Goal: Information Seeking & Learning: Find specific fact

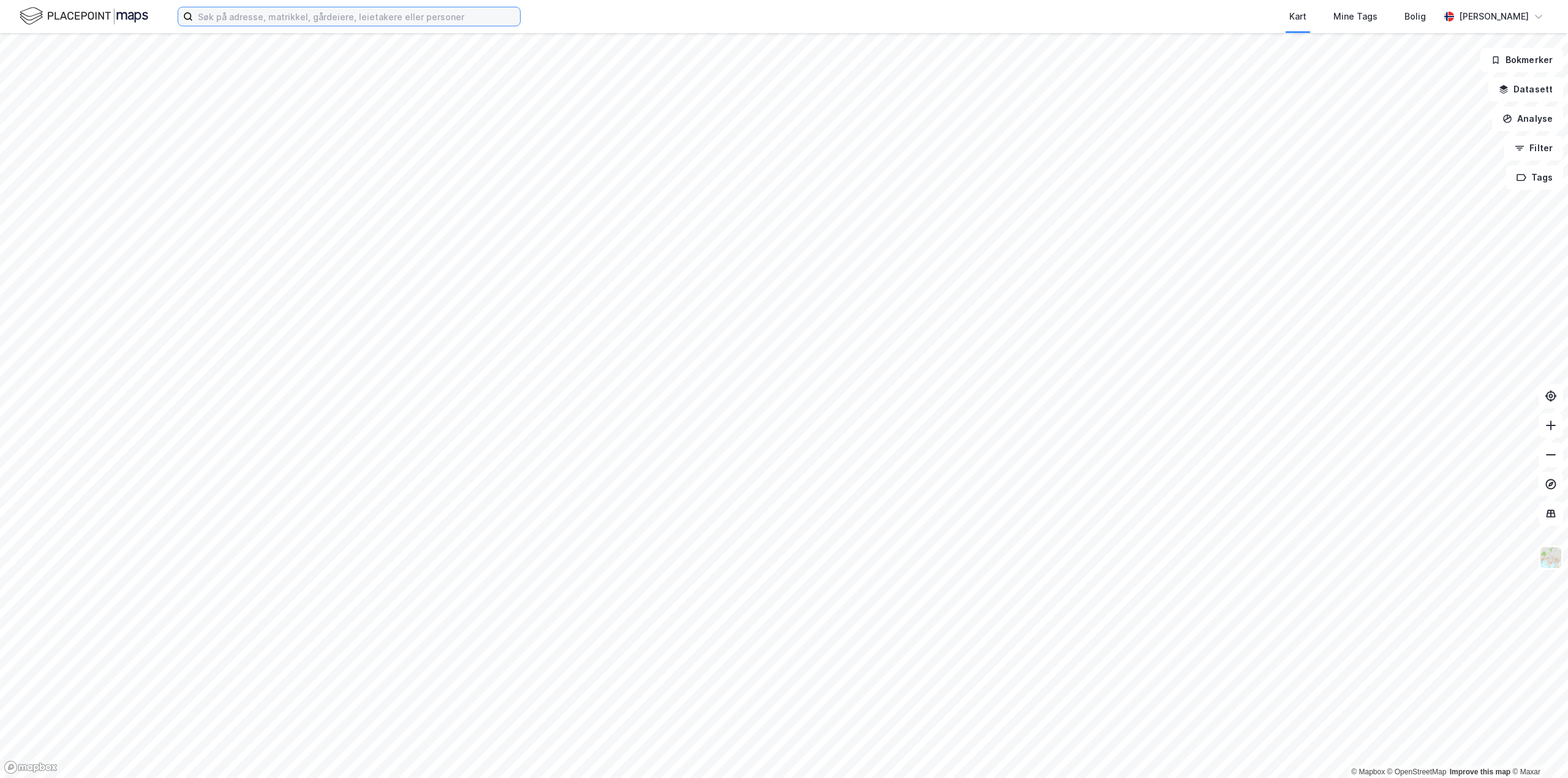
click at [246, 17] on input at bounding box center [356, 17] width 327 height 18
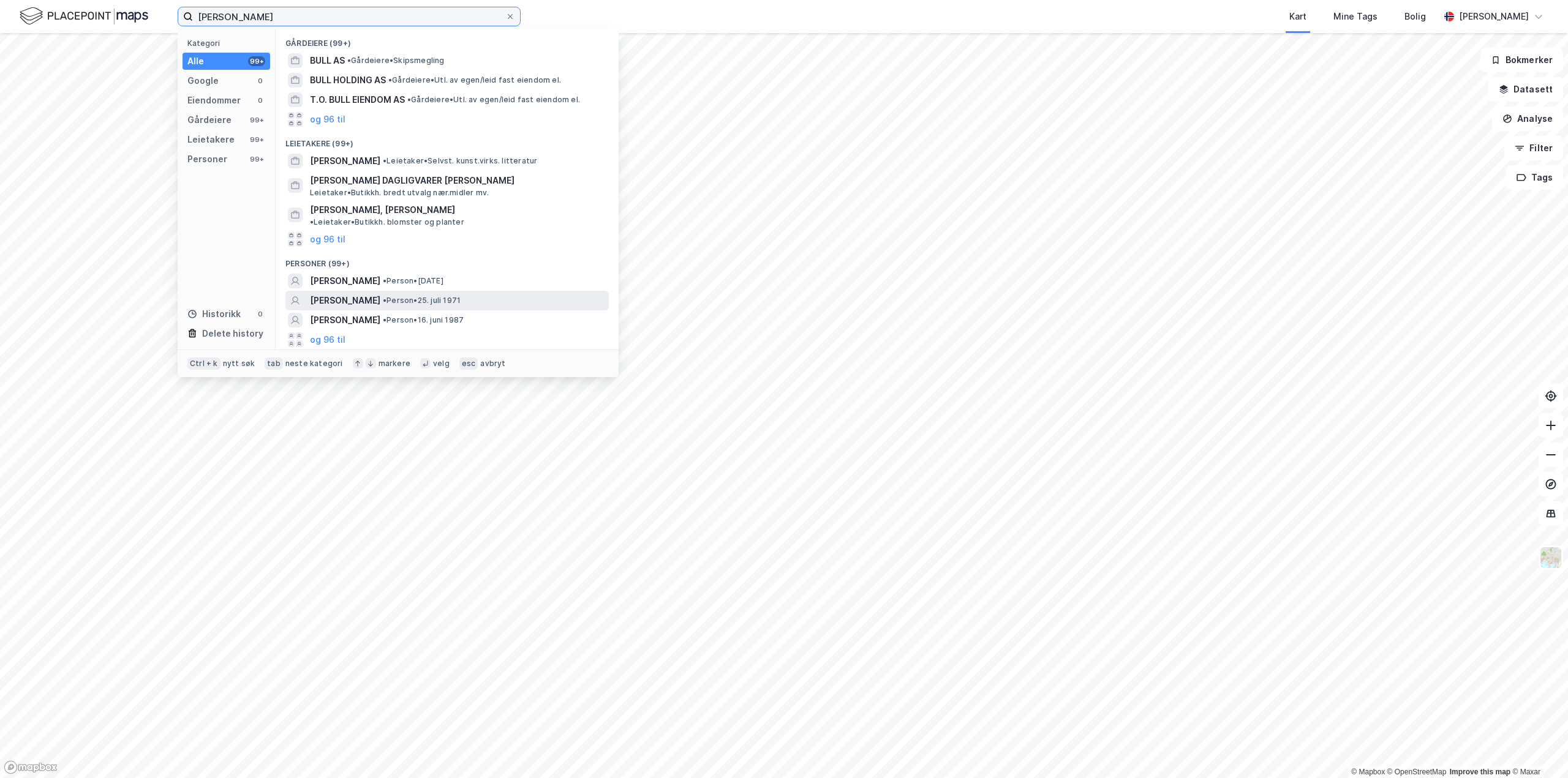
type input "[PERSON_NAME]"
click at [324, 293] on span "[PERSON_NAME]" at bounding box center [345, 300] width 71 height 15
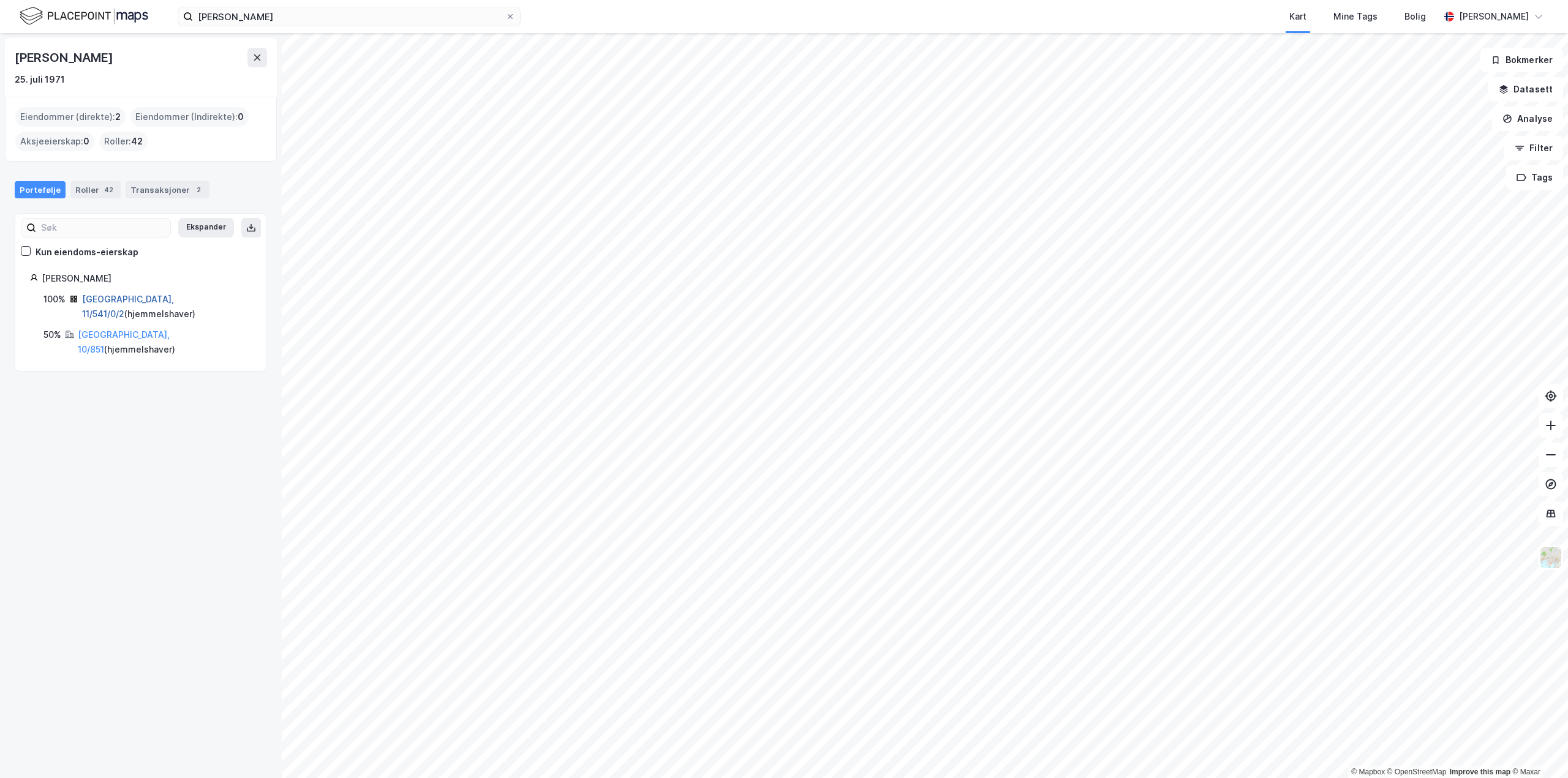
click at [104, 295] on link "[GEOGRAPHIC_DATA], 11/541/0/2" at bounding box center [127, 306] width 92 height 25
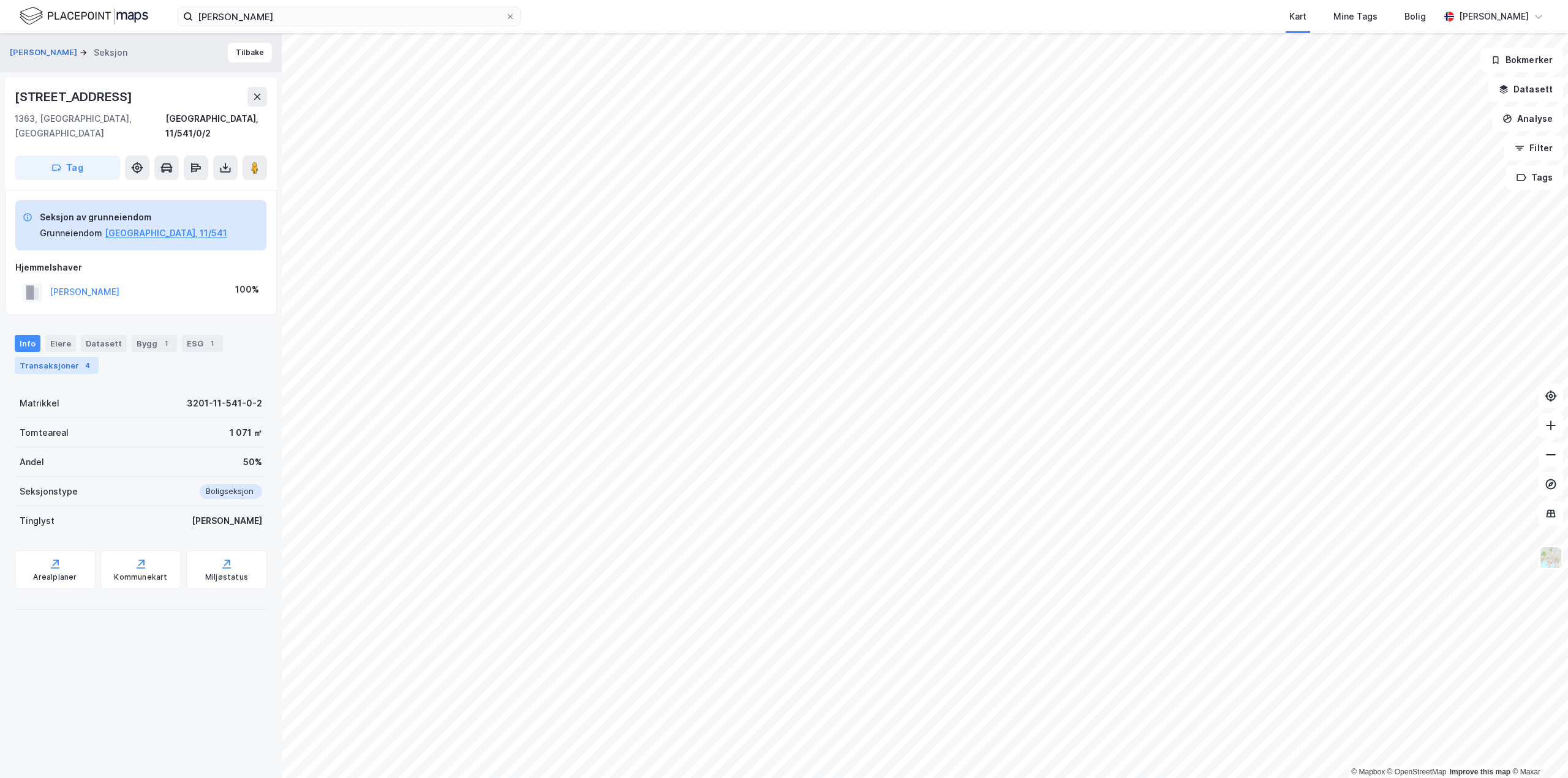
click at [52, 357] on div "Transaksjoner 4" at bounding box center [57, 365] width 84 height 17
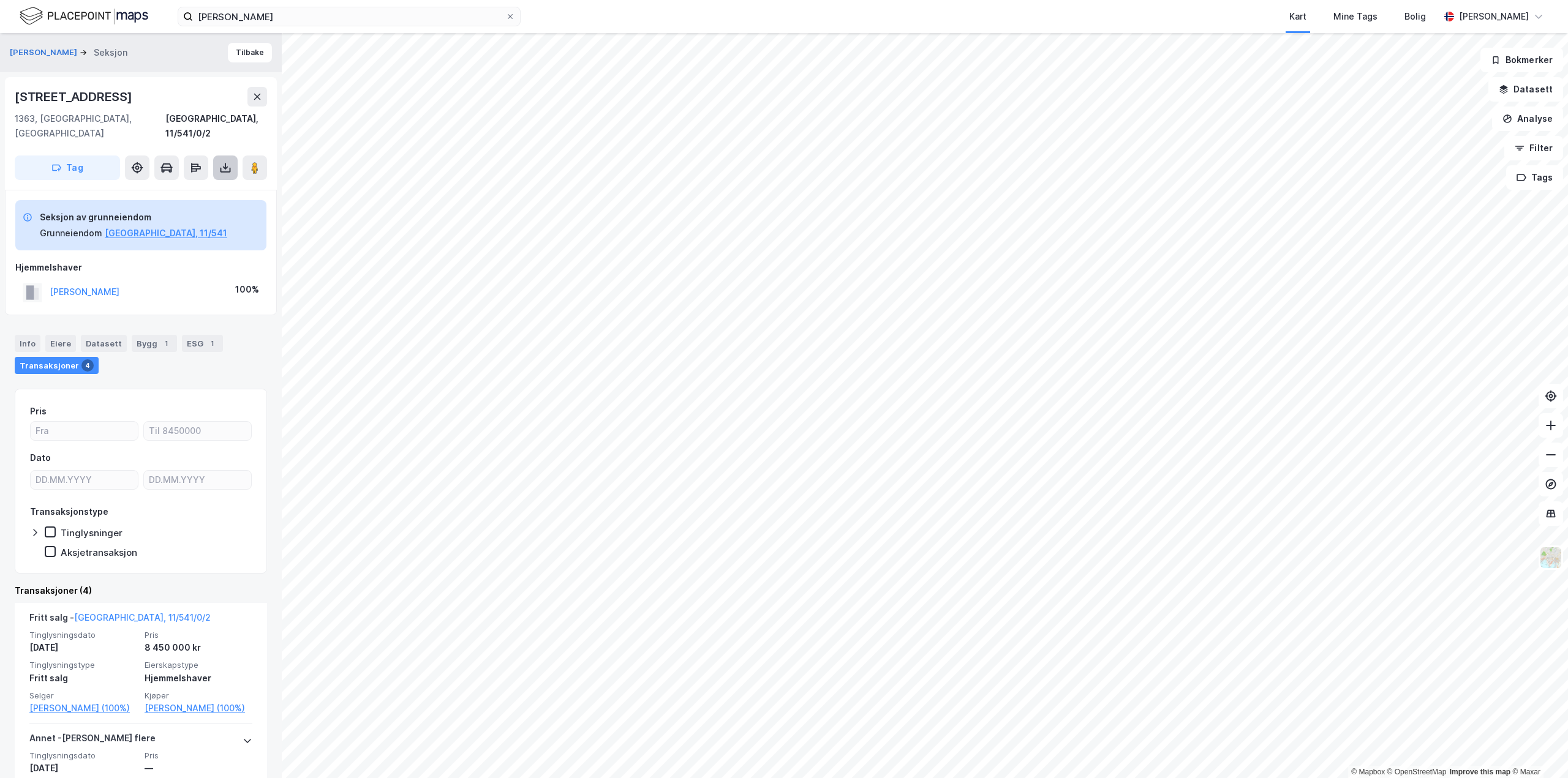
click at [221, 168] on icon at bounding box center [225, 170] width 10 height 5
click at [171, 188] on div "Last ned grunnbok" at bounding box center [165, 192] width 71 height 10
click at [0, 0] on button "[PERSON_NAME]" at bounding box center [0, 0] width 0 height 0
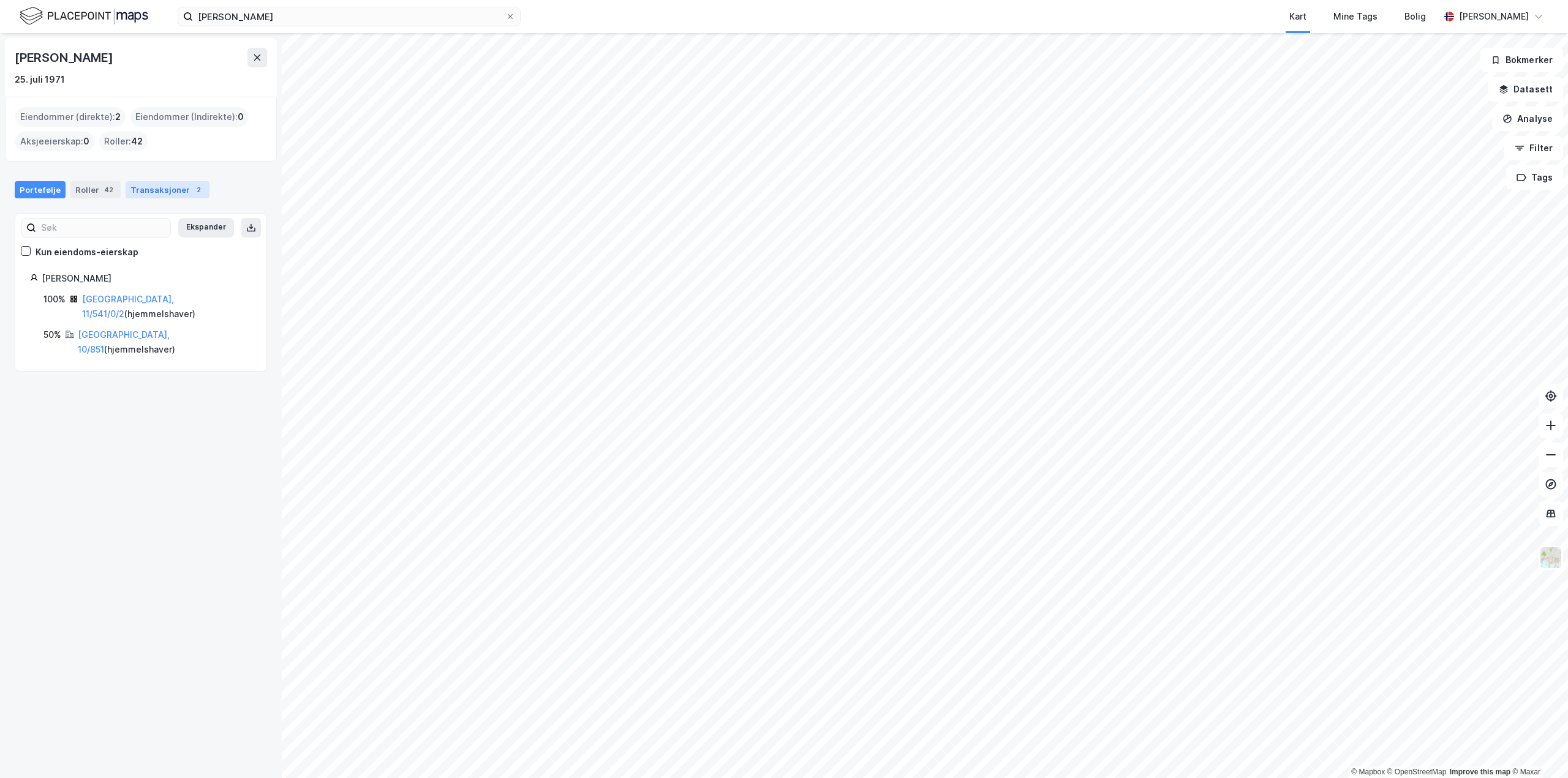
click at [155, 192] on div "Transaksjoner 2" at bounding box center [167, 190] width 84 height 17
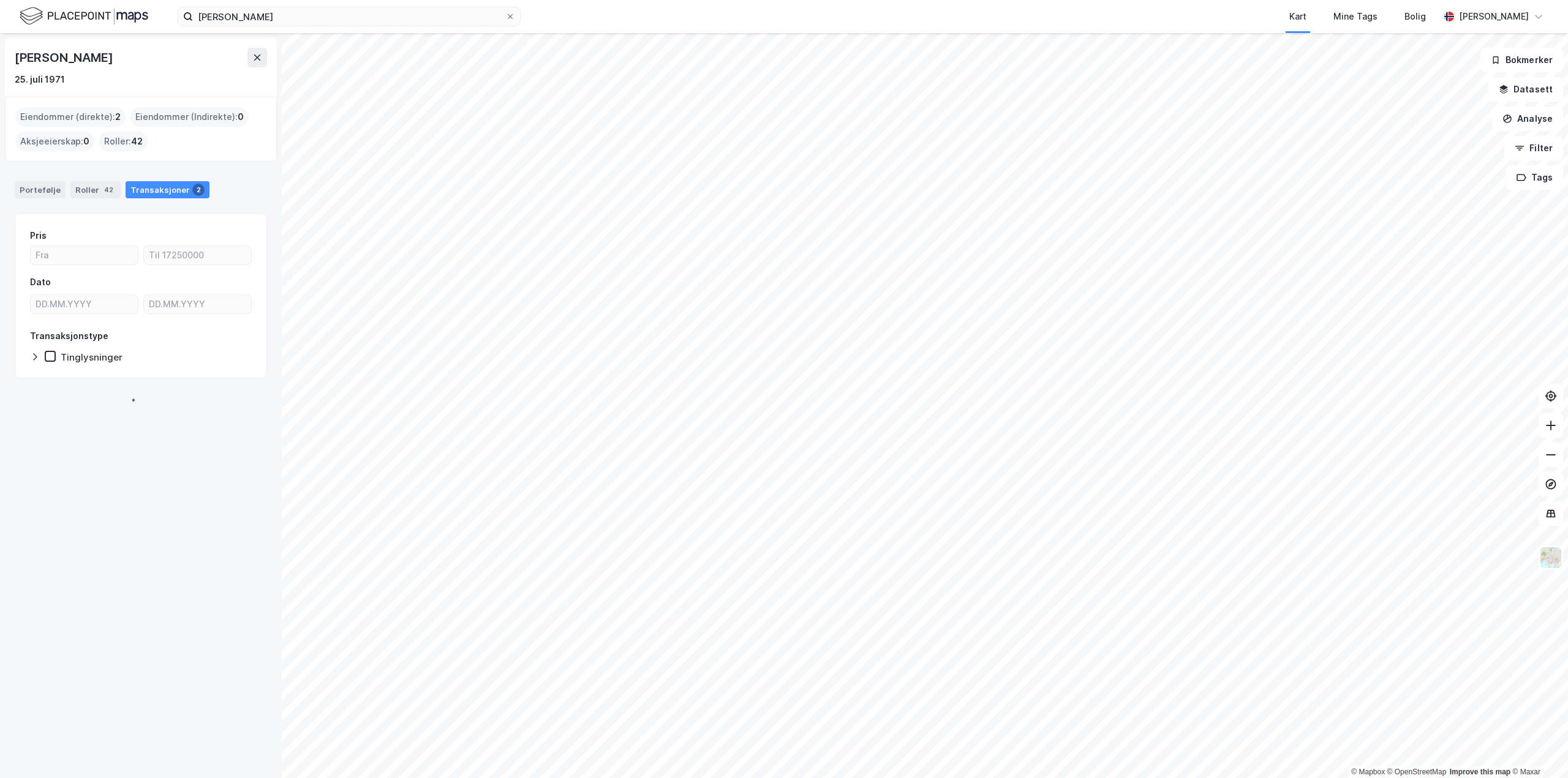
click at [155, 192] on div "Transaksjoner 2" at bounding box center [167, 190] width 84 height 17
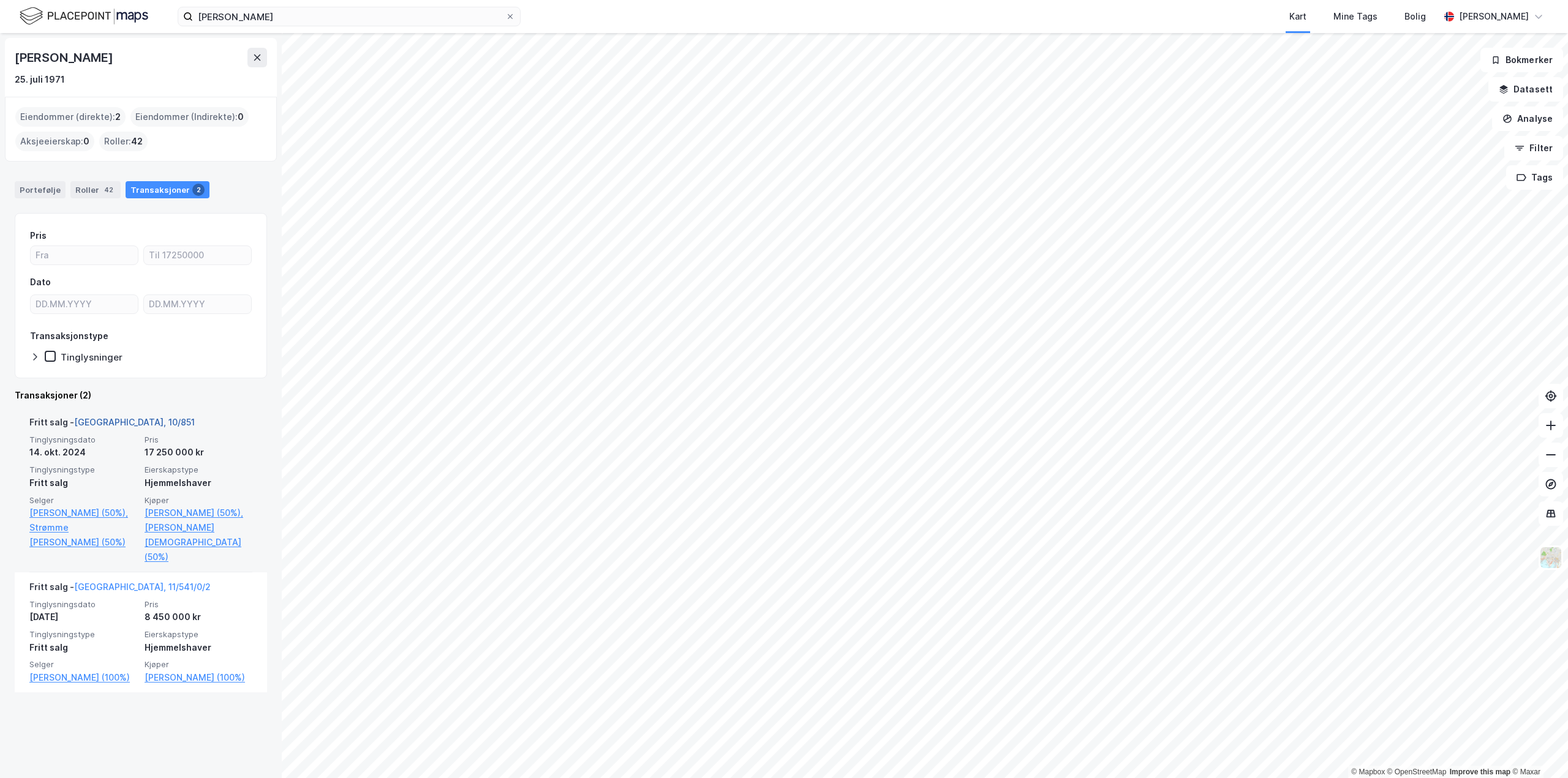
click at [99, 425] on link "[GEOGRAPHIC_DATA], 10/851" at bounding box center [134, 422] width 120 height 10
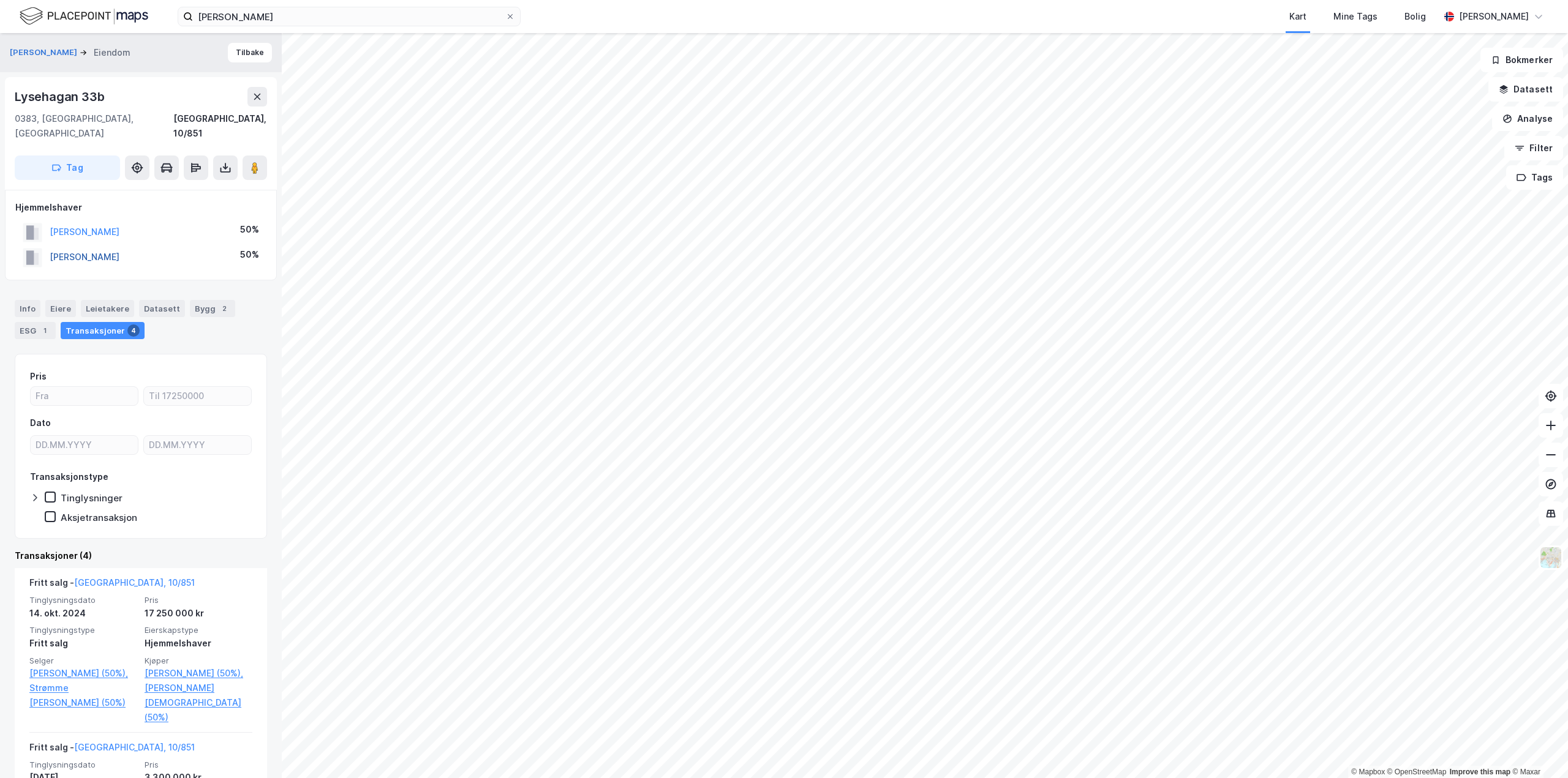
click at [0, 0] on button "[PERSON_NAME]" at bounding box center [0, 0] width 0 height 0
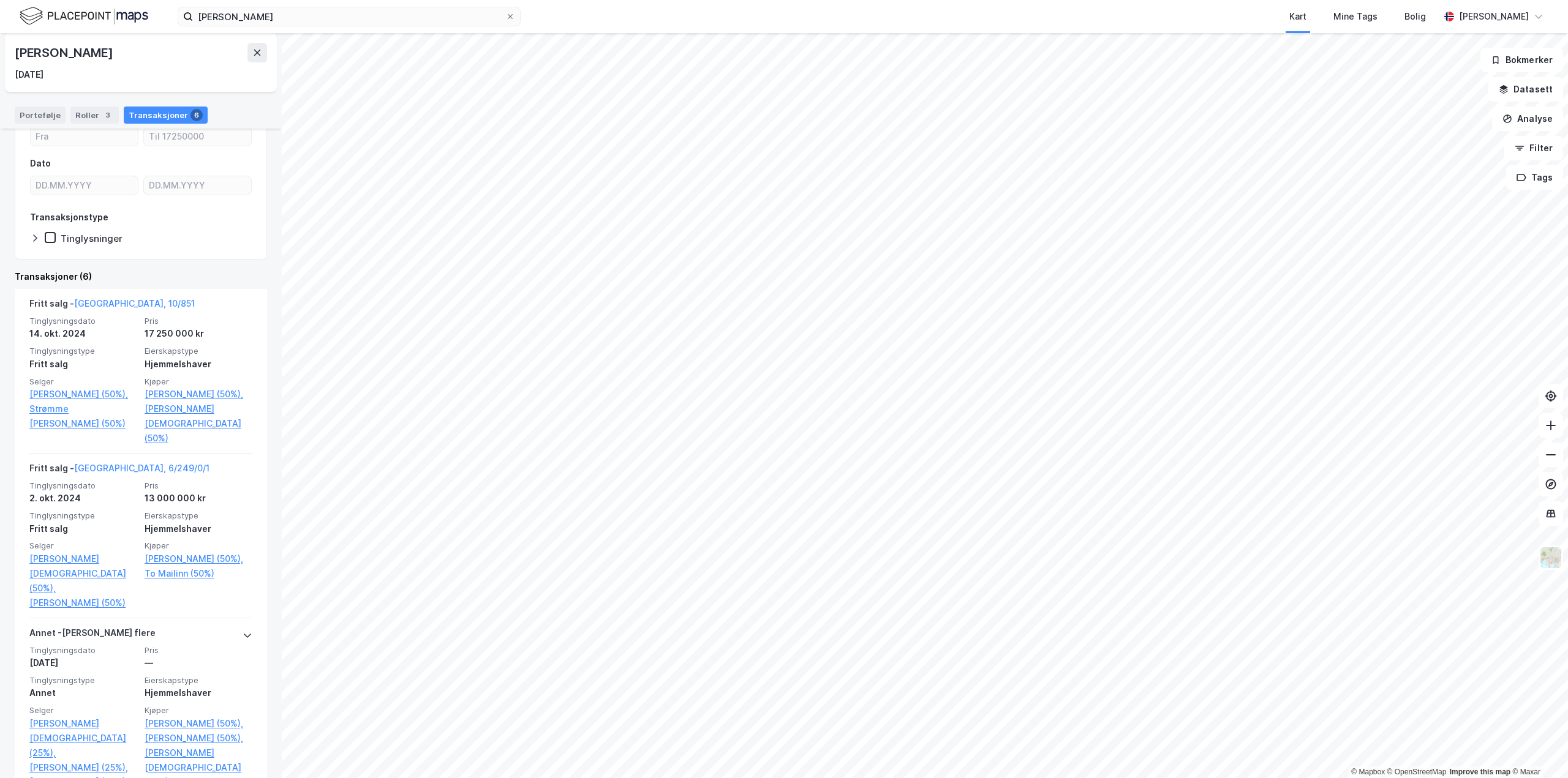
scroll to position [245, 0]
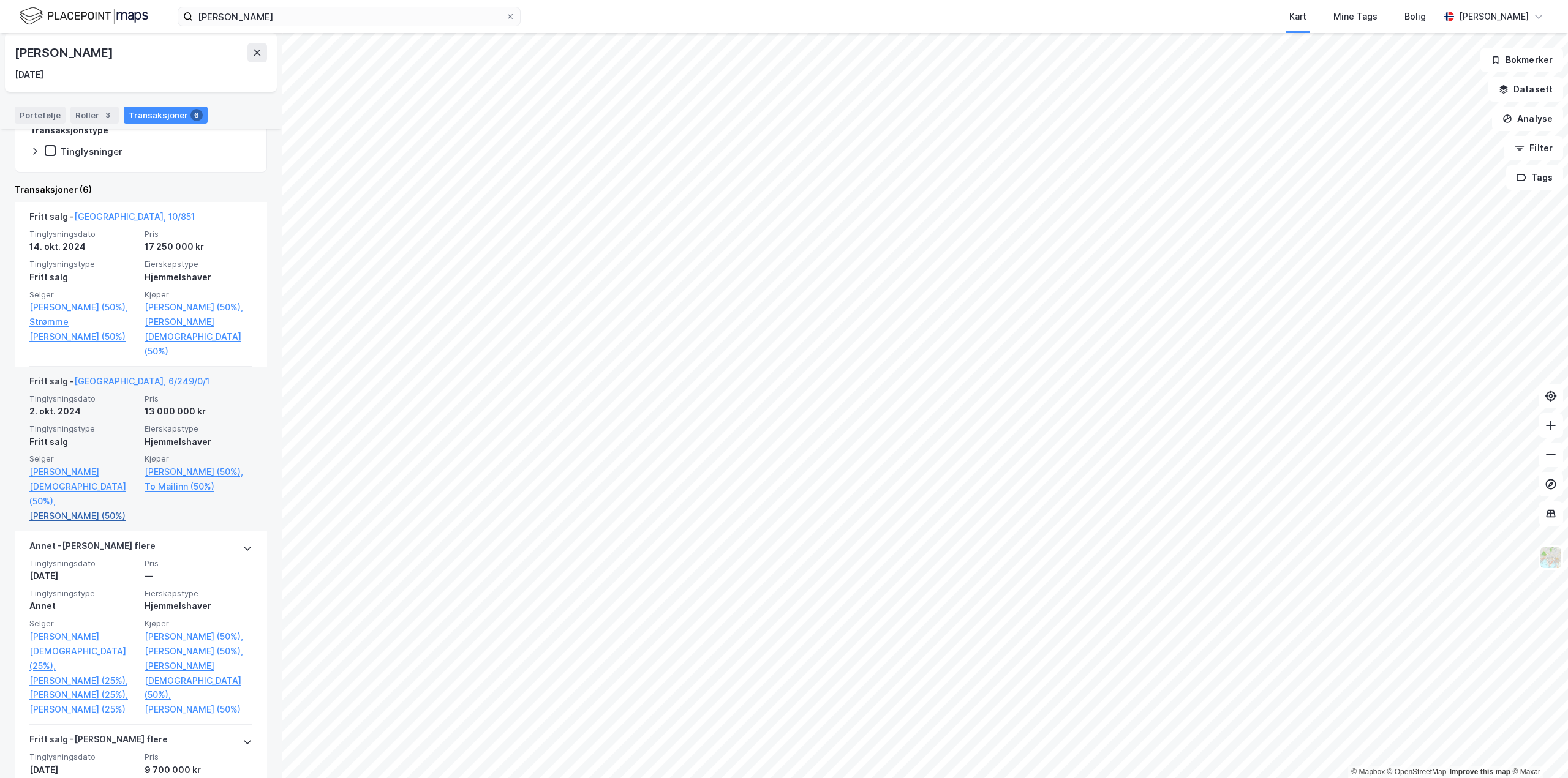
click at [76, 509] on link "[PERSON_NAME] (50%)" at bounding box center [83, 516] width 108 height 15
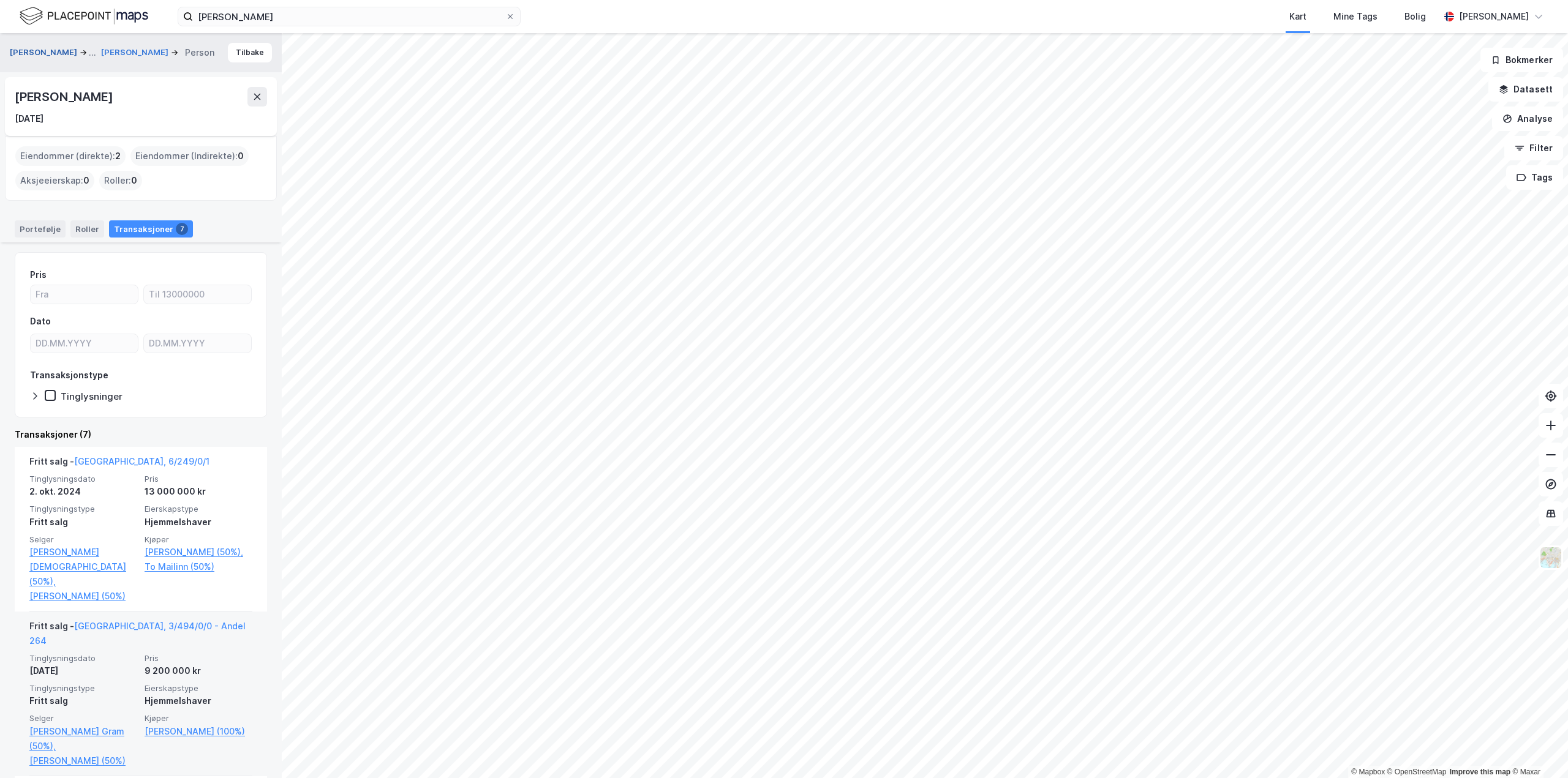
click at [29, 52] on button "[PERSON_NAME]" at bounding box center [45, 52] width 70 height 15
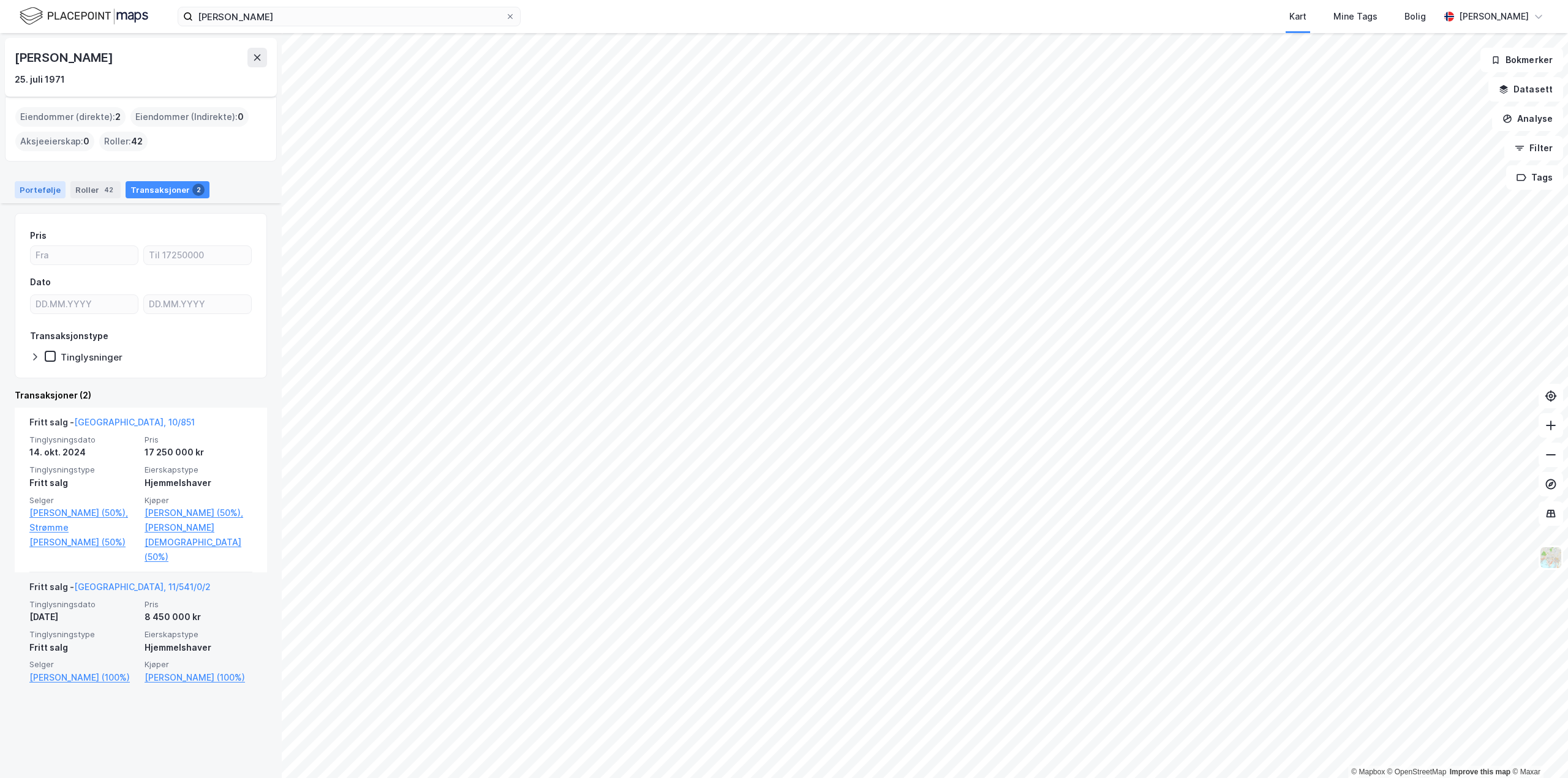
click at [32, 189] on div "Portefølje" at bounding box center [40, 190] width 51 height 17
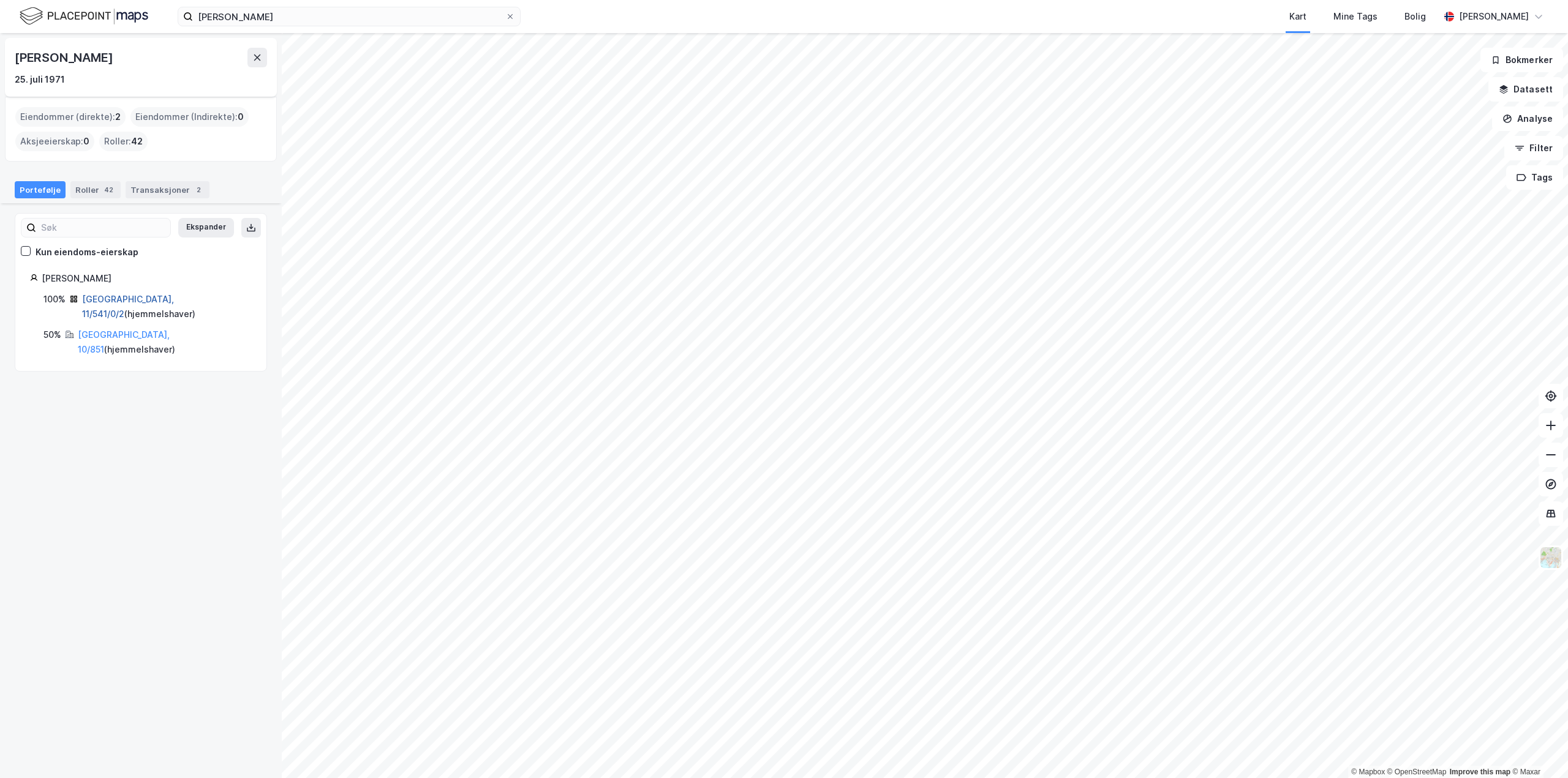
click at [99, 302] on link "[GEOGRAPHIC_DATA], 11/541/0/2" at bounding box center [127, 306] width 92 height 25
